Goal: Task Accomplishment & Management: Use online tool/utility

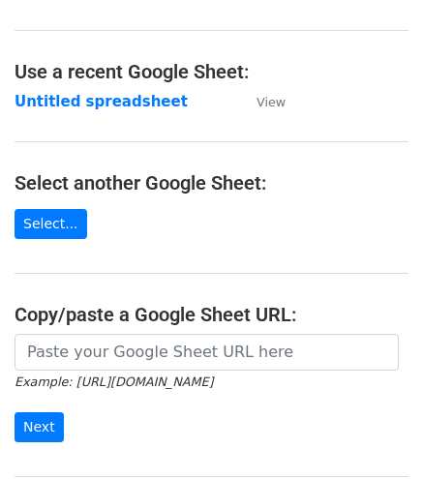
scroll to position [63, 0]
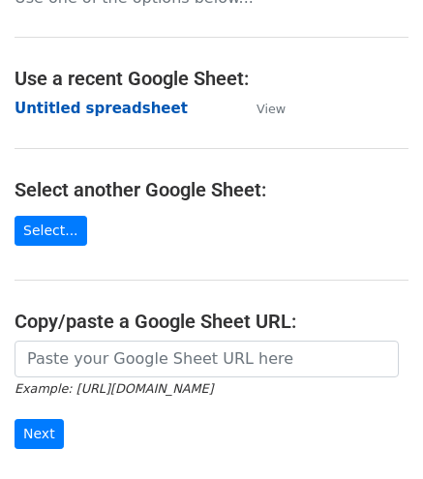
click at [56, 115] on strong "Untitled spreadsheet" at bounding box center [101, 108] width 173 height 17
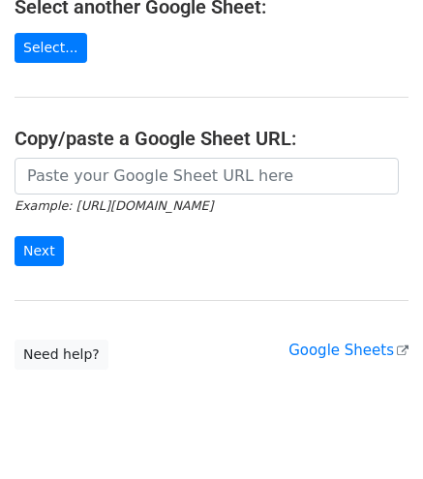
scroll to position [286, 0]
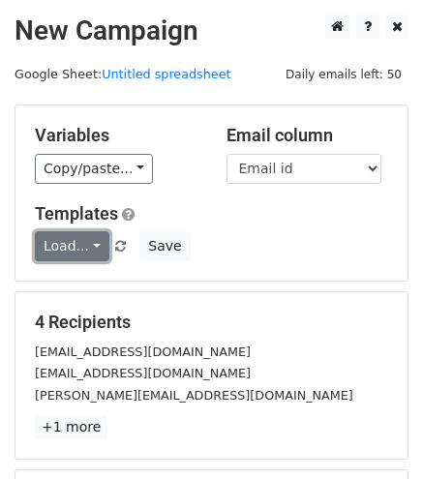
click at [89, 245] on link "Load..." at bounding box center [72, 246] width 75 height 30
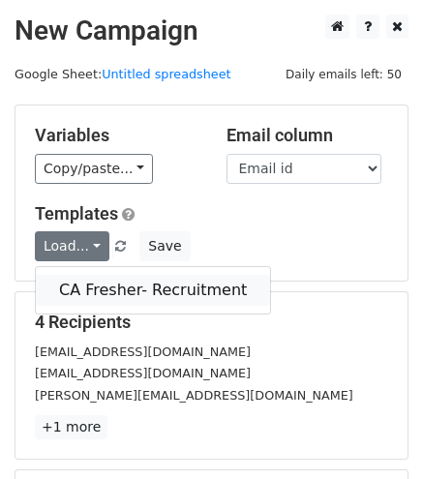
click at [106, 284] on link "CA Fresher- Recruitment" at bounding box center [153, 290] width 234 height 31
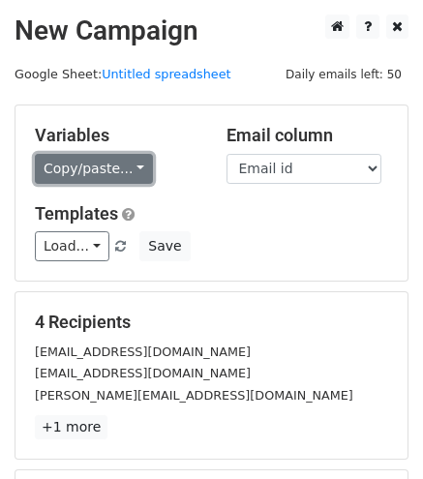
click at [135, 165] on link "Copy/paste..." at bounding box center [94, 169] width 118 height 30
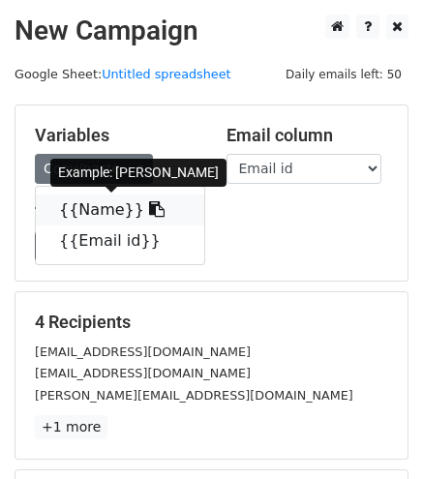
click at [93, 222] on link "{{Name}}" at bounding box center [120, 210] width 168 height 31
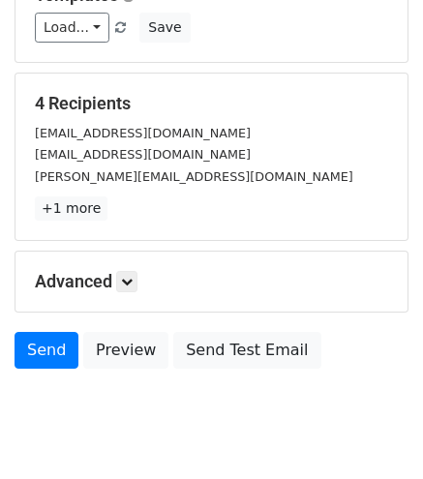
scroll to position [226, 0]
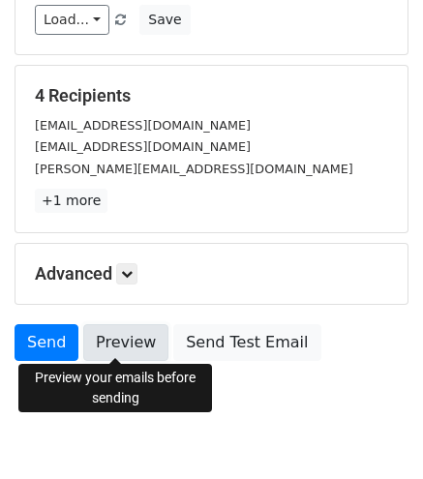
click at [115, 343] on link "Preview" at bounding box center [125, 342] width 85 height 37
click at [106, 330] on link "Preview" at bounding box center [125, 342] width 85 height 37
